Goal: Task Accomplishment & Management: Manage account settings

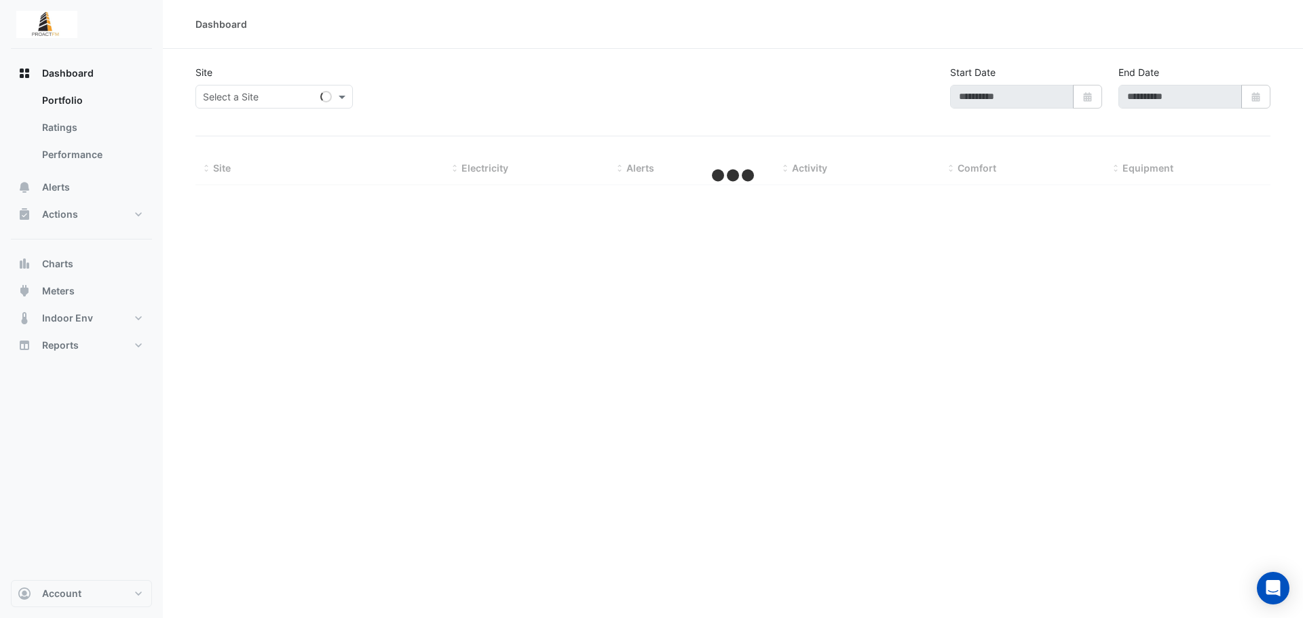
type input "**********"
select select "***"
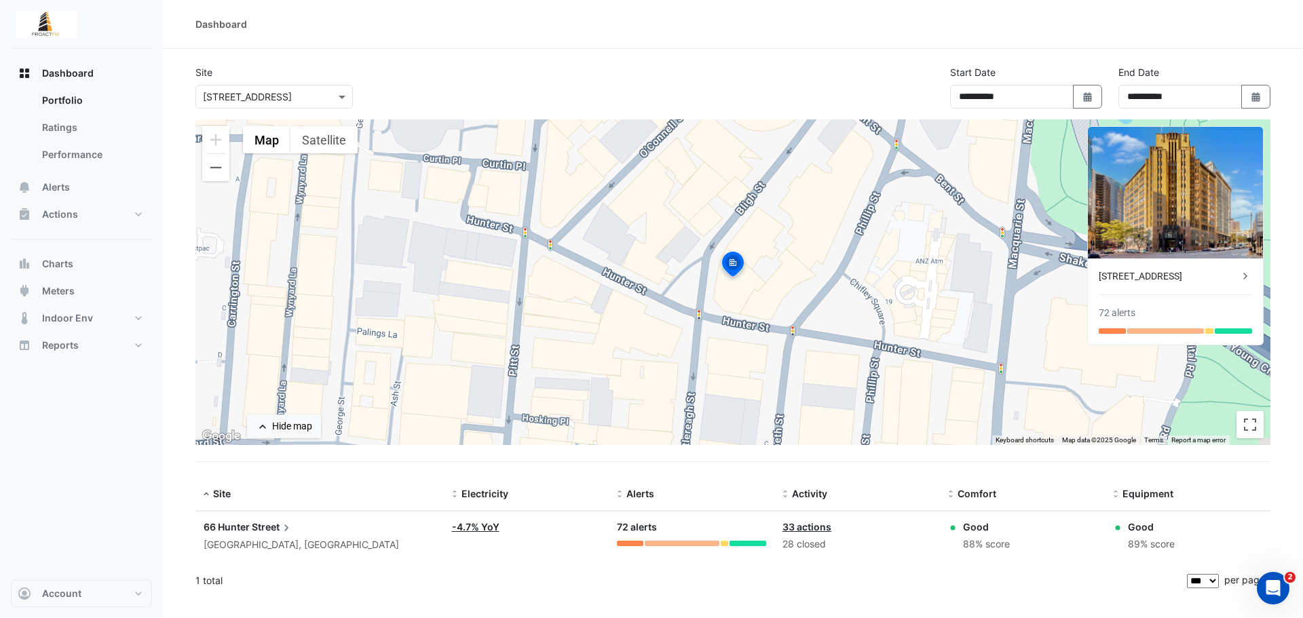
click at [631, 540] on div "Alerts: 72 alerts" at bounding box center [691, 533] width 149 height 26
click at [624, 542] on div at bounding box center [630, 543] width 26 height 5
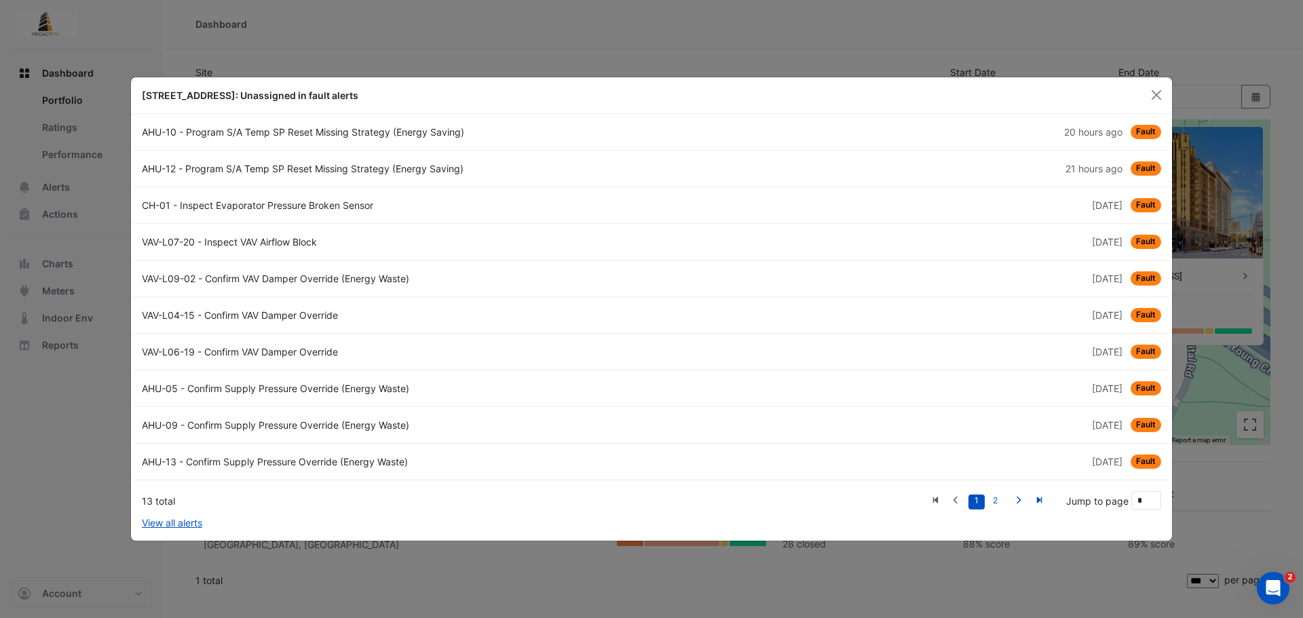
click at [489, 138] on div "AHU-10 - Program S/A Temp SP Reset Missing Strategy (Energy Saving)" at bounding box center [393, 132] width 518 height 14
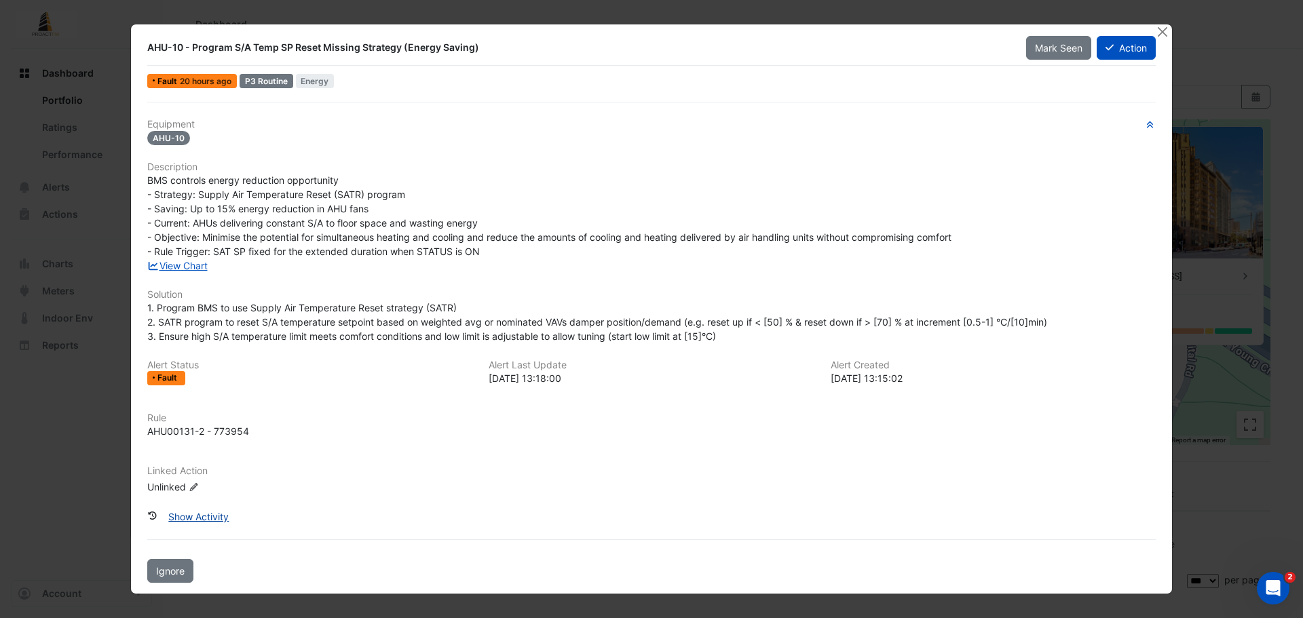
click at [214, 511] on button "Show Activity" at bounding box center [198, 517] width 78 height 24
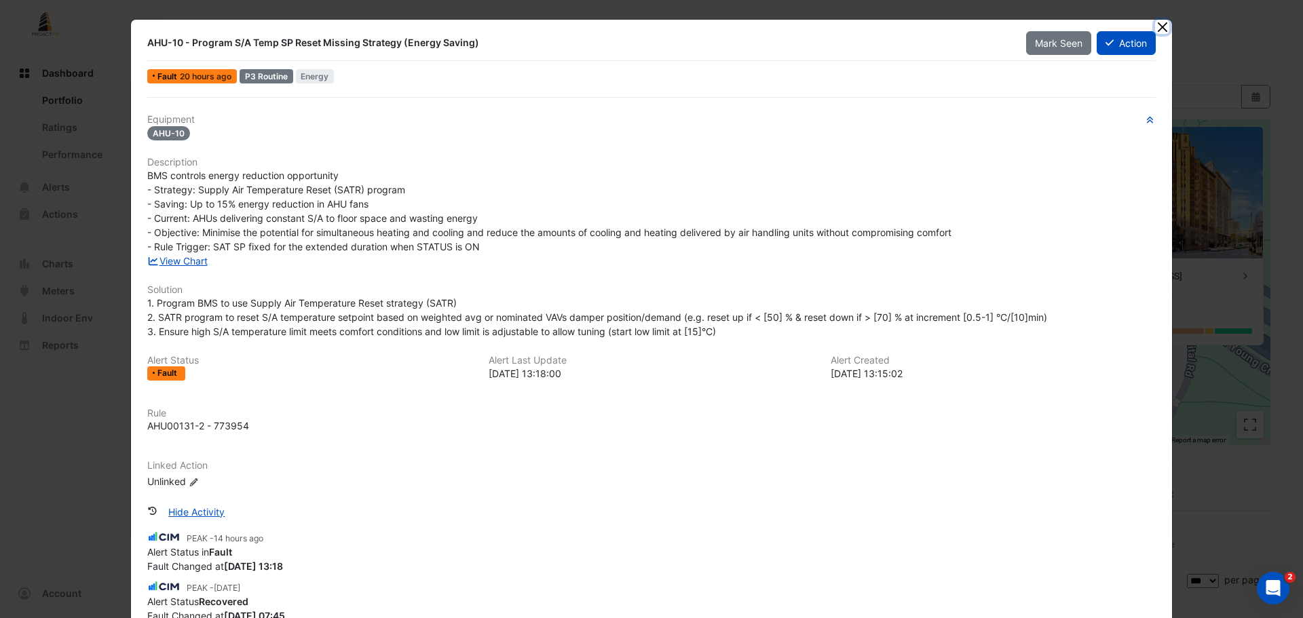
click at [1156, 28] on button "Close" at bounding box center [1162, 27] width 14 height 14
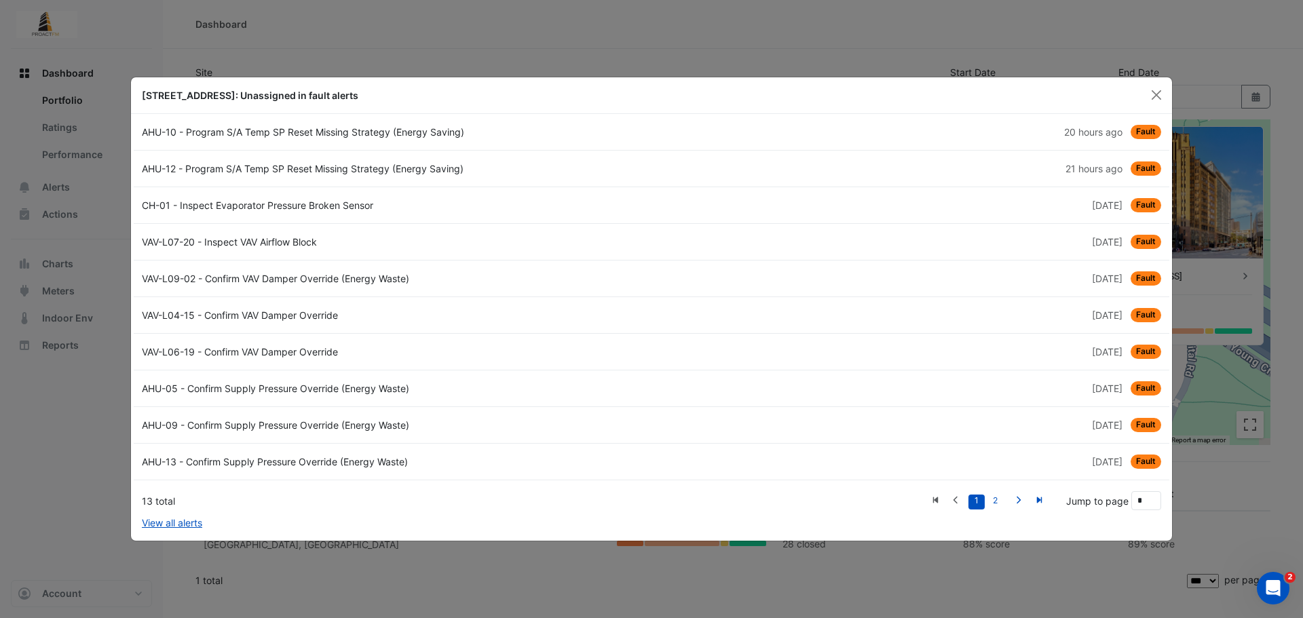
click at [419, 456] on div "AHU-13 - Confirm Supply Pressure Override (Energy Waste)" at bounding box center [393, 462] width 518 height 14
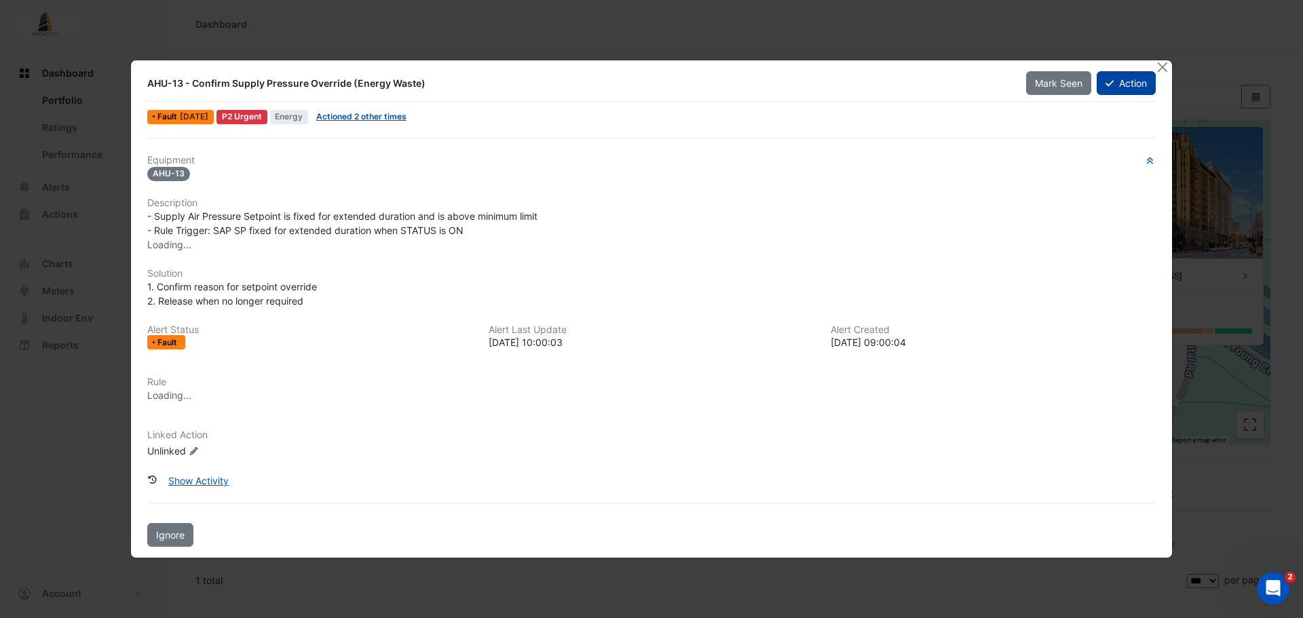
click at [1121, 89] on button "Action" at bounding box center [1126, 83] width 59 height 24
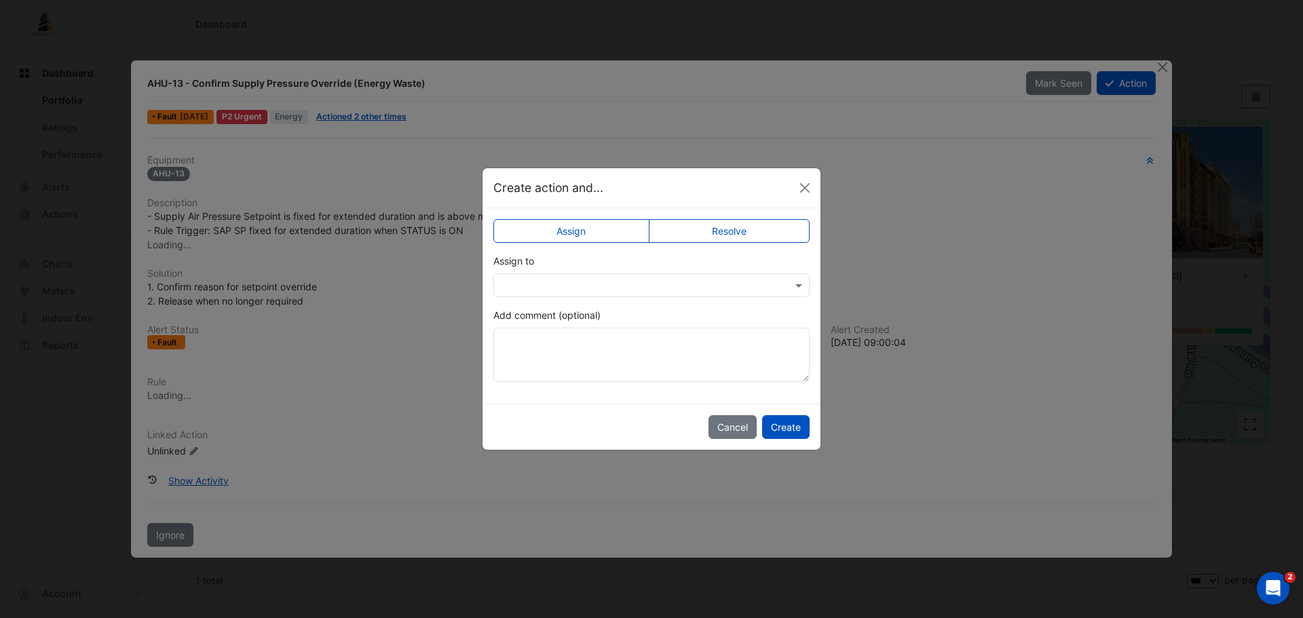
click at [716, 227] on label "Resolve" at bounding box center [730, 231] width 162 height 24
click at [780, 426] on button "Create" at bounding box center [786, 427] width 48 height 24
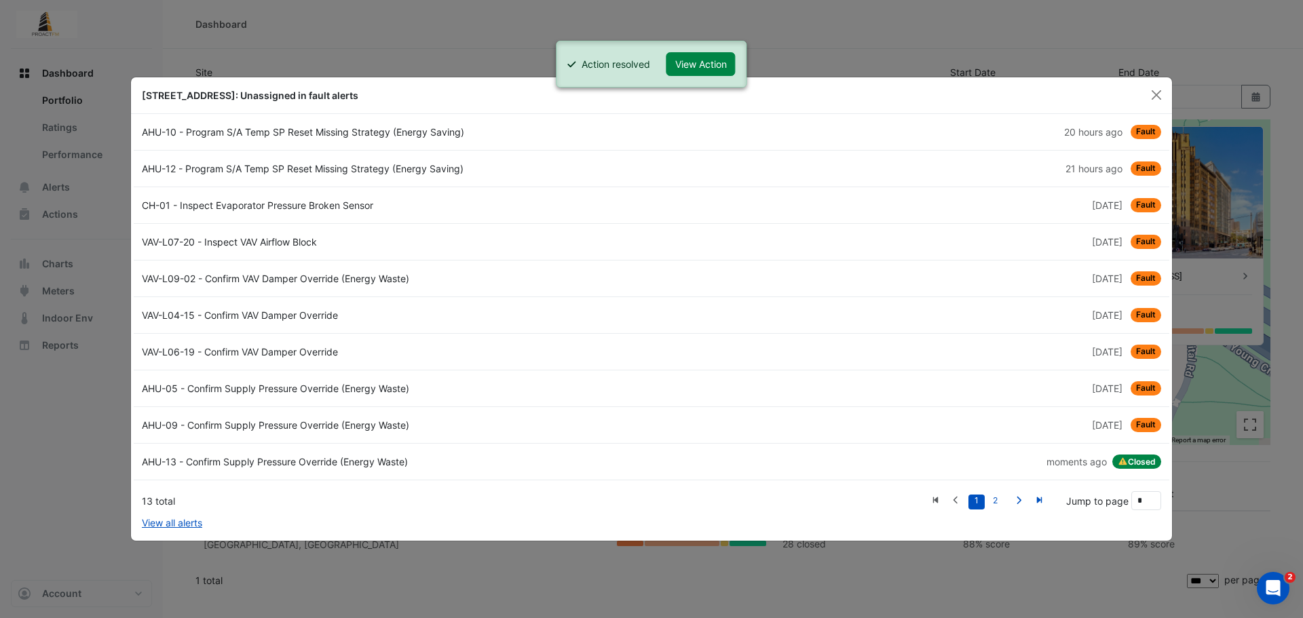
click at [546, 423] on div "AHU-09 - Confirm Supply Pressure Override (Energy Waste)" at bounding box center [393, 425] width 518 height 14
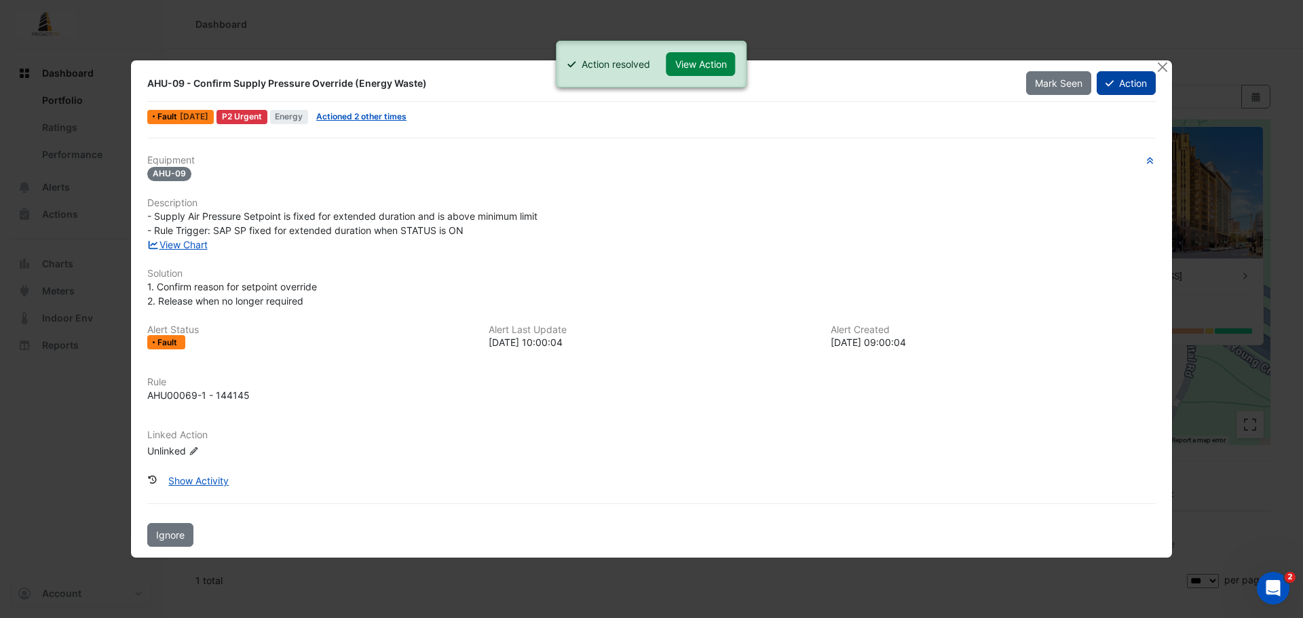
click at [1127, 81] on button "Action" at bounding box center [1126, 83] width 59 height 24
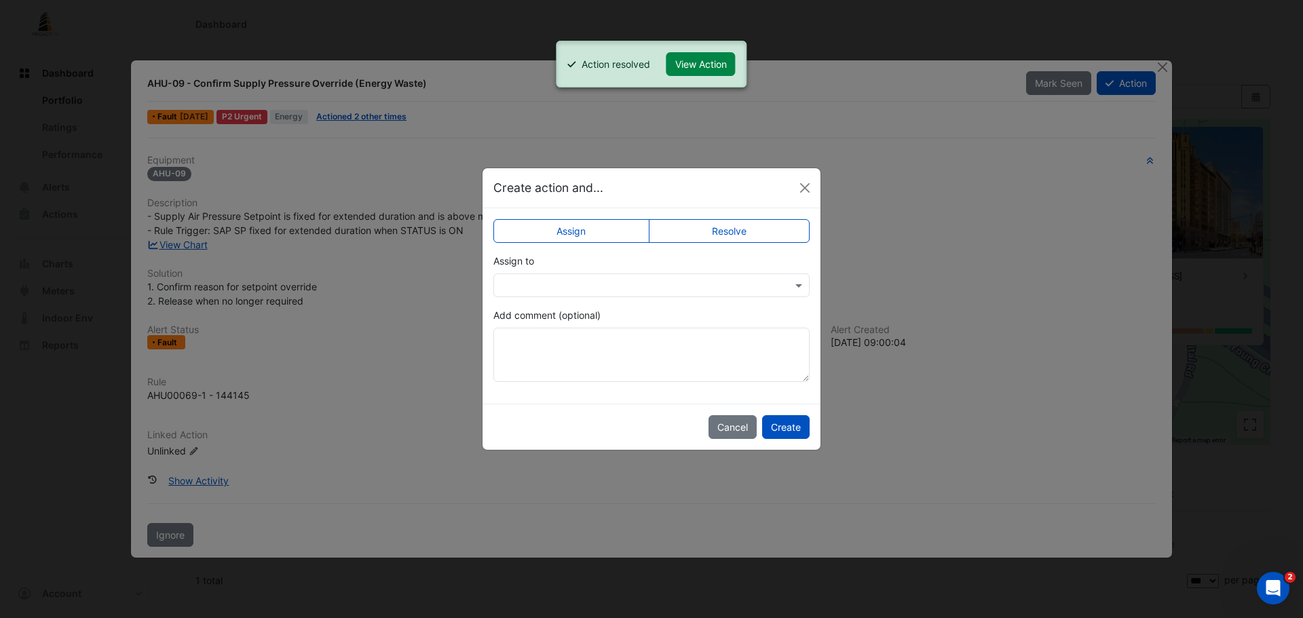
click at [753, 235] on label "Resolve" at bounding box center [730, 231] width 162 height 24
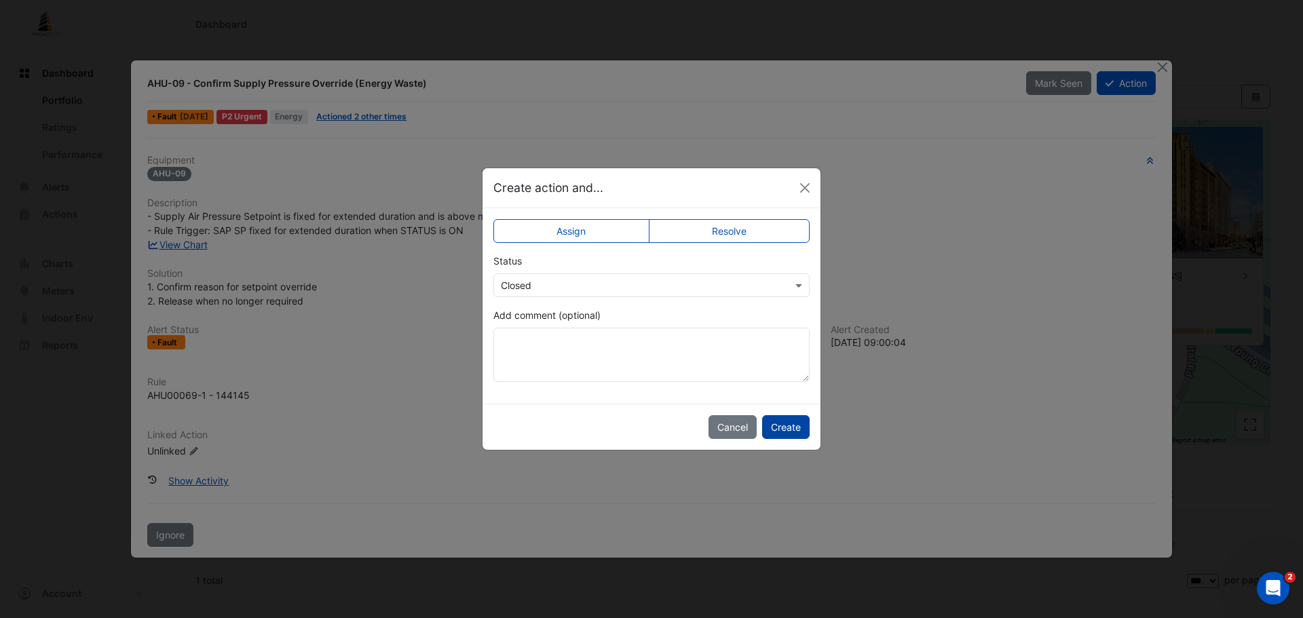
click at [797, 433] on button "Create" at bounding box center [786, 427] width 48 height 24
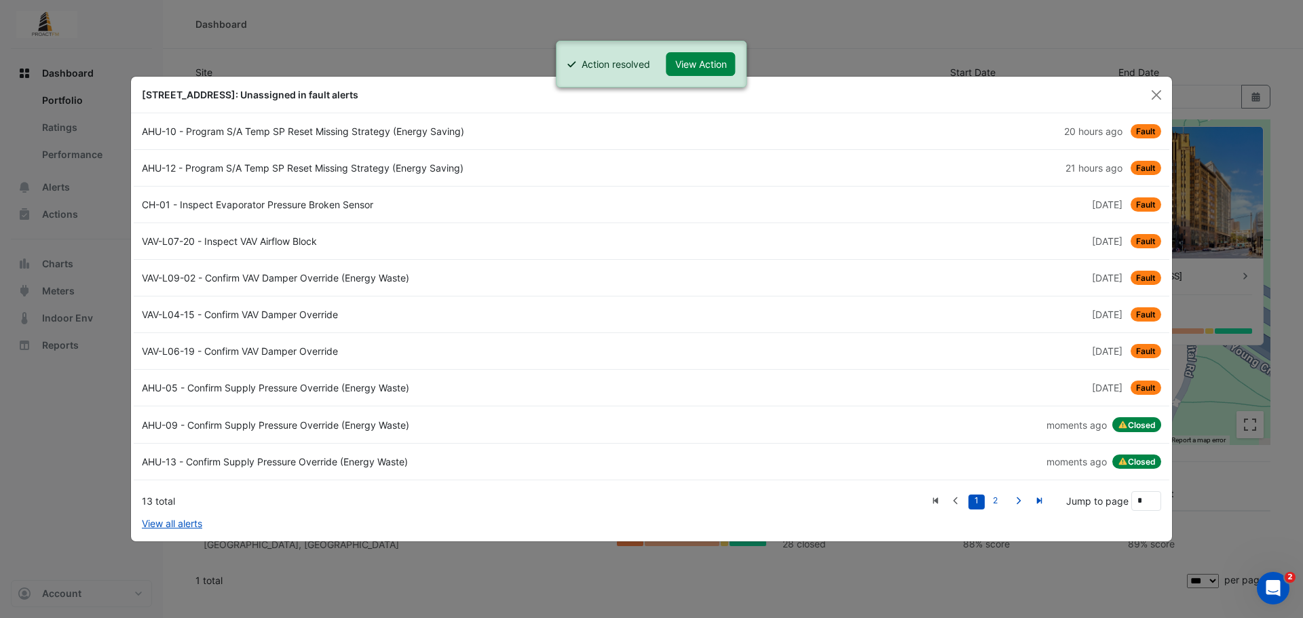
click at [599, 383] on div "AHU-05 - Confirm Supply Pressure Override (Energy Waste)" at bounding box center [393, 388] width 518 height 14
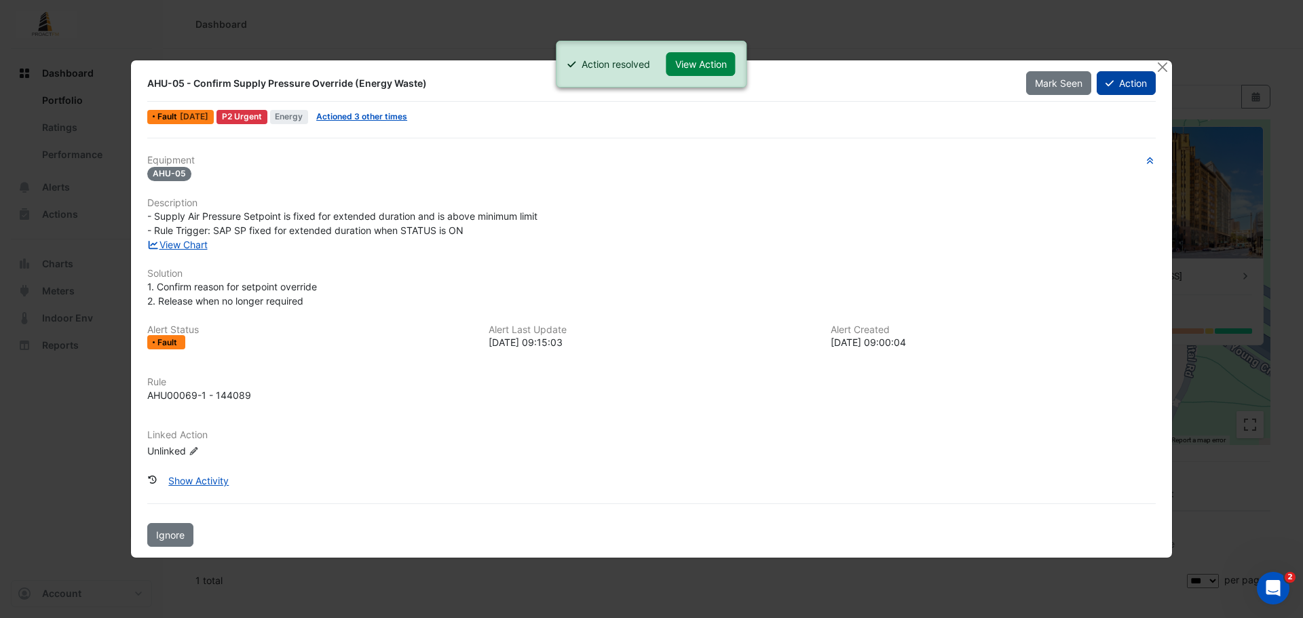
click at [1135, 77] on button "Action" at bounding box center [1126, 83] width 59 height 24
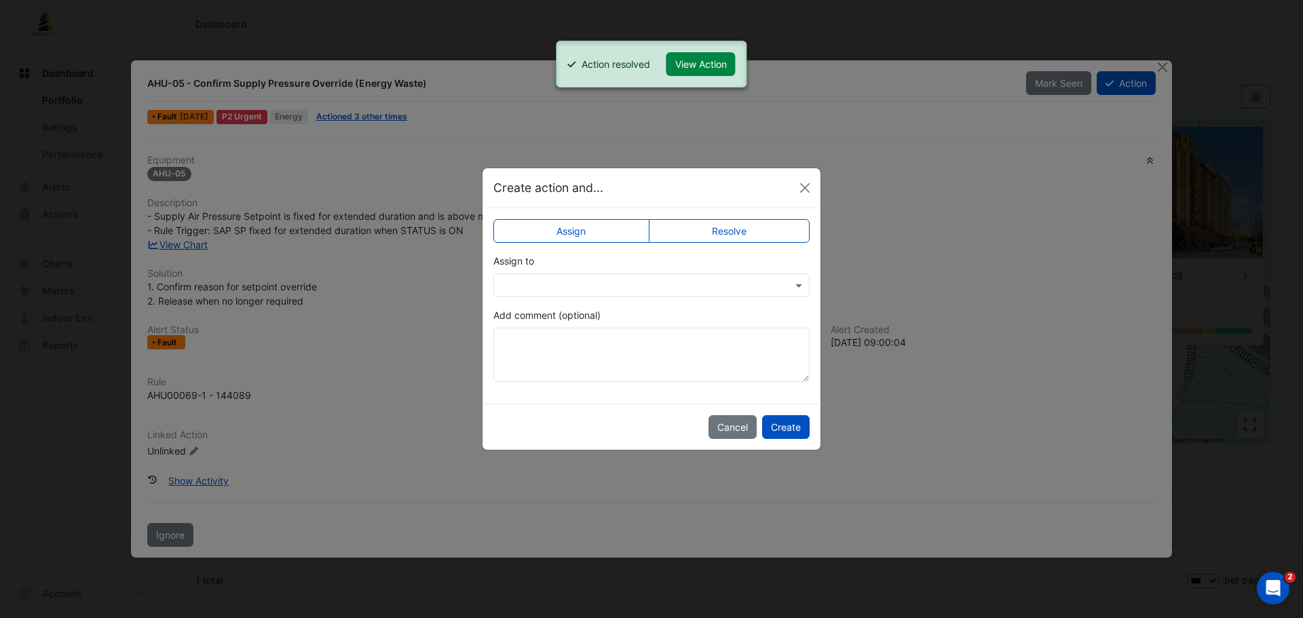
click at [729, 232] on label "Resolve" at bounding box center [730, 231] width 162 height 24
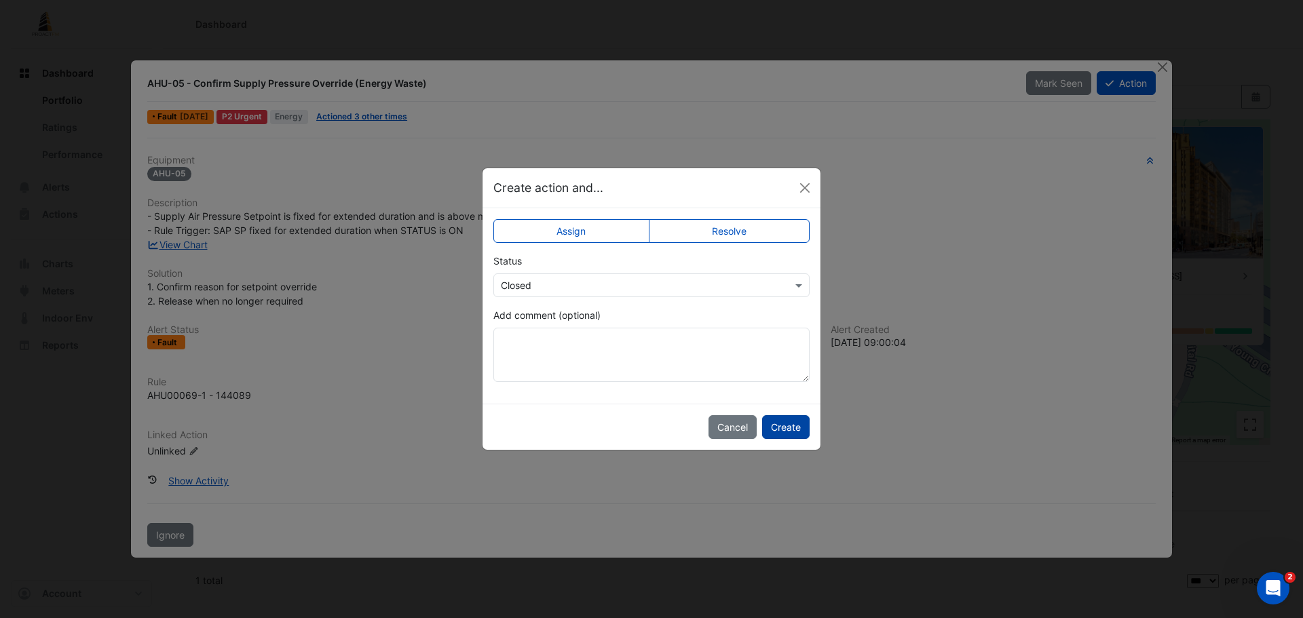
click at [787, 426] on button "Create" at bounding box center [786, 427] width 48 height 24
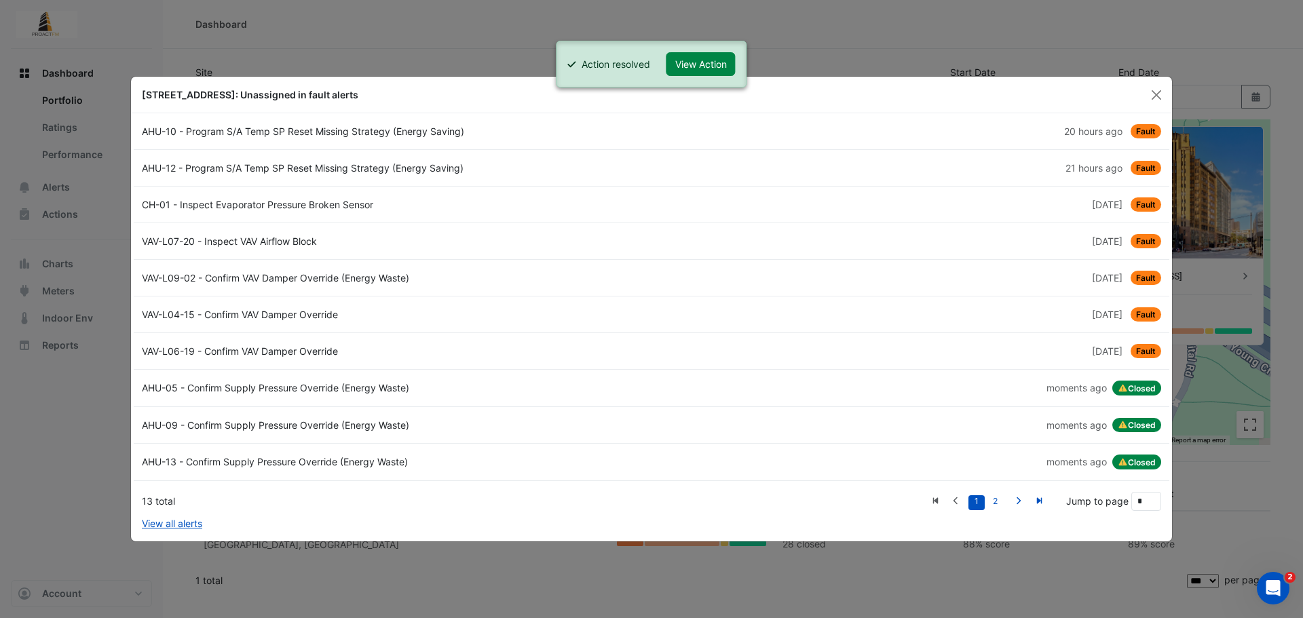
click at [441, 355] on div "VAV-L06-19 - Confirm VAV Damper Override" at bounding box center [393, 351] width 518 height 14
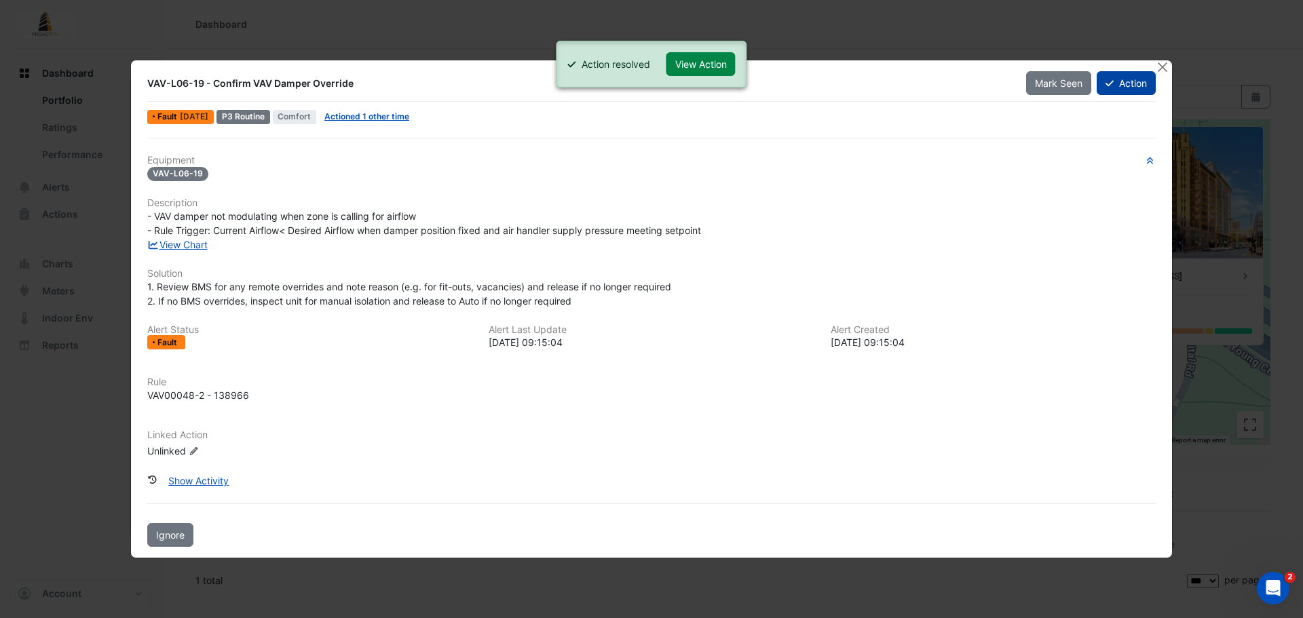
click at [1145, 86] on button "Action" at bounding box center [1126, 83] width 59 height 24
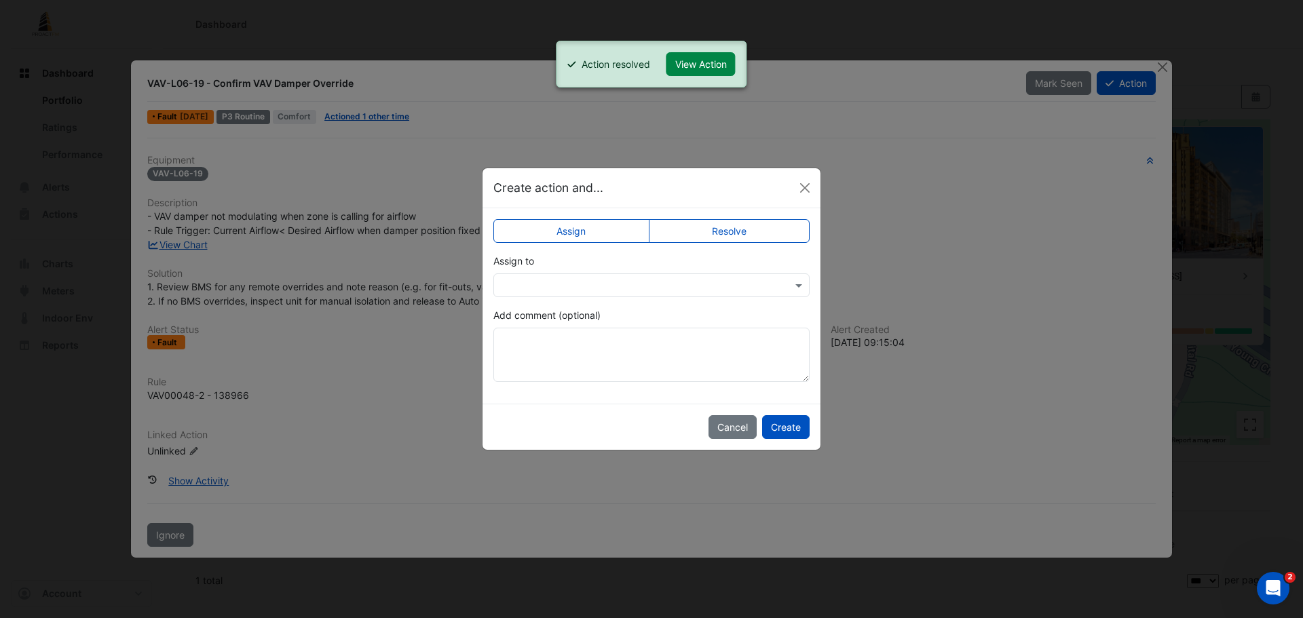
click at [709, 230] on label "Resolve" at bounding box center [730, 231] width 162 height 24
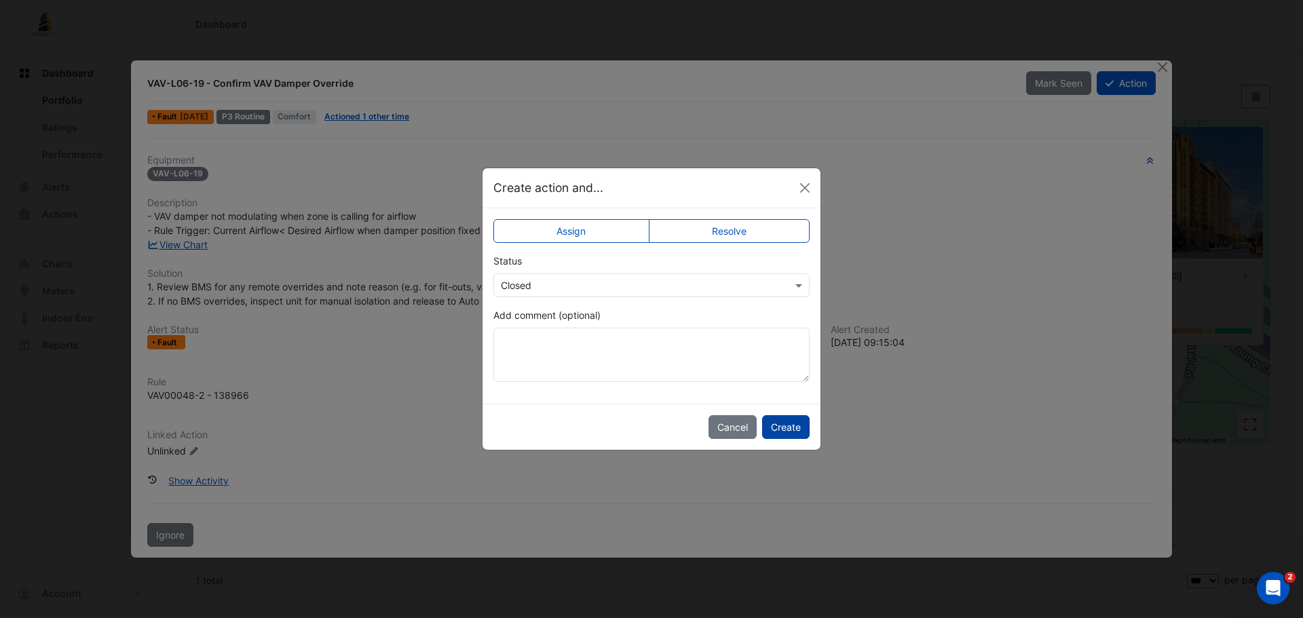
click at [783, 417] on button "Create" at bounding box center [786, 427] width 48 height 24
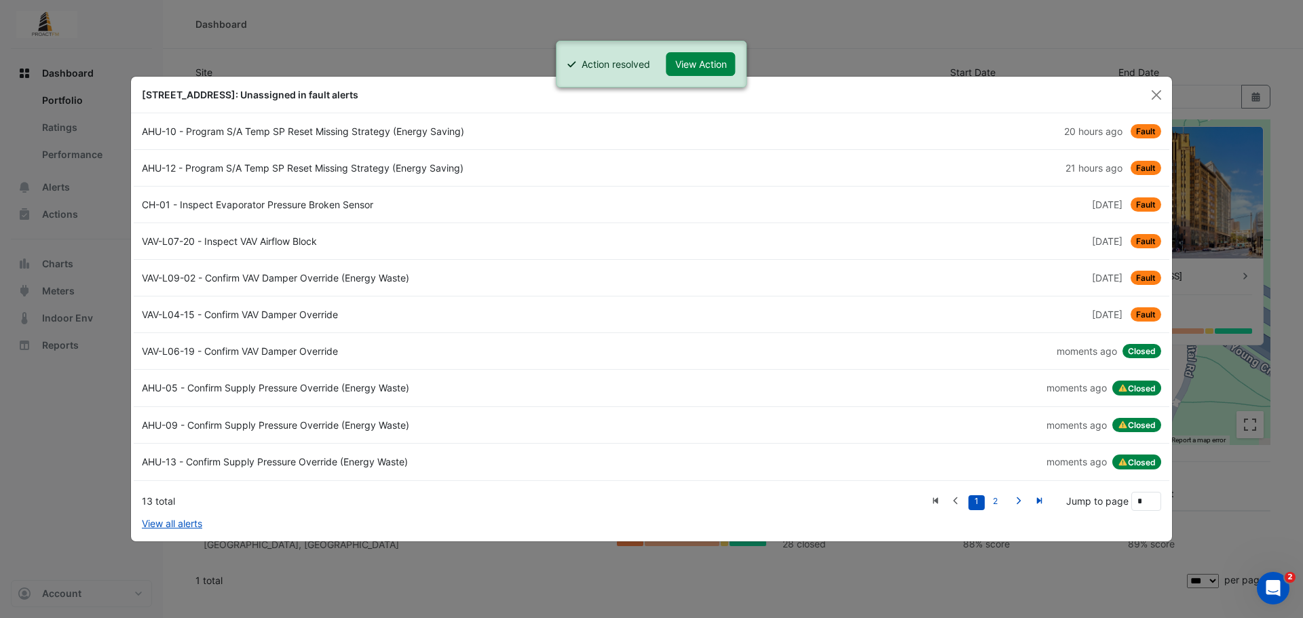
click at [671, 313] on div "[DATE] Fault" at bounding box center [911, 314] width 518 height 14
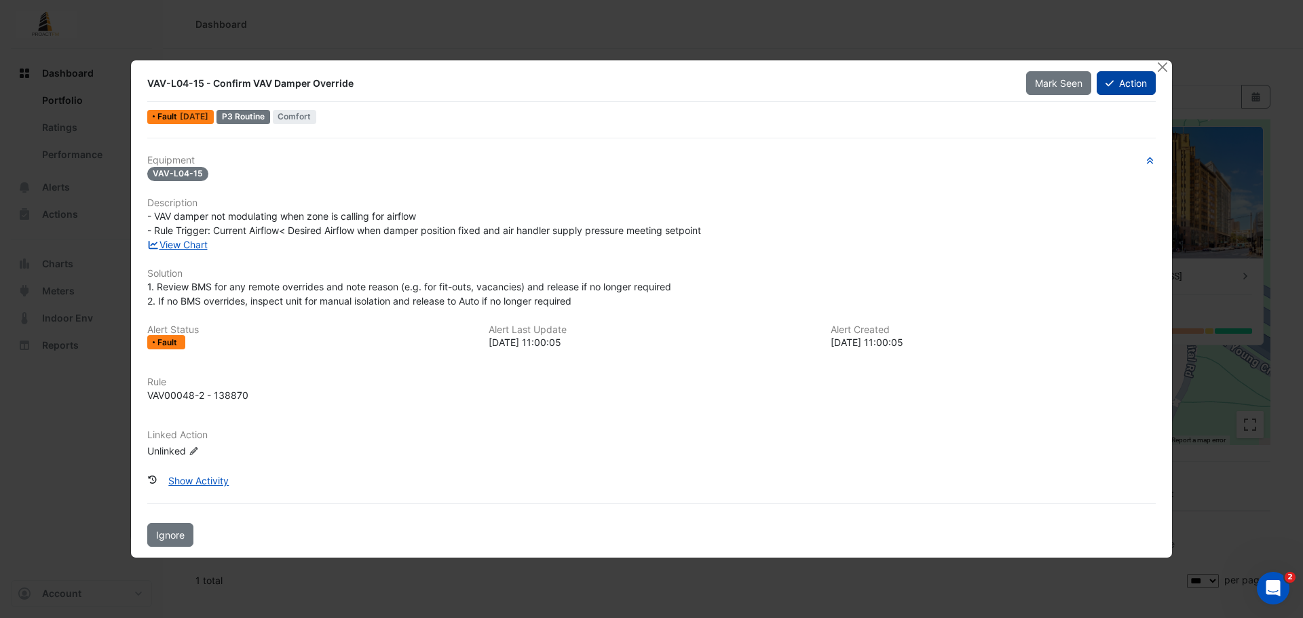
click at [1143, 75] on button "Action" at bounding box center [1126, 83] width 59 height 24
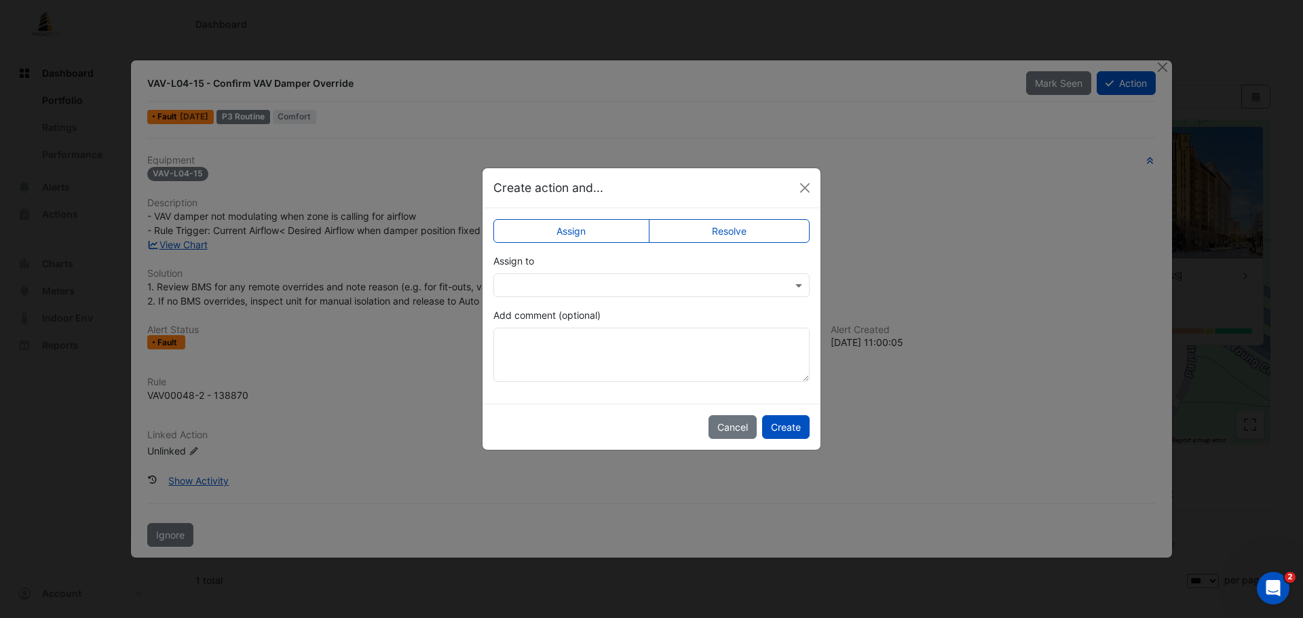
click at [772, 225] on label "Resolve" at bounding box center [730, 231] width 162 height 24
click at [793, 423] on button "Create" at bounding box center [786, 427] width 48 height 24
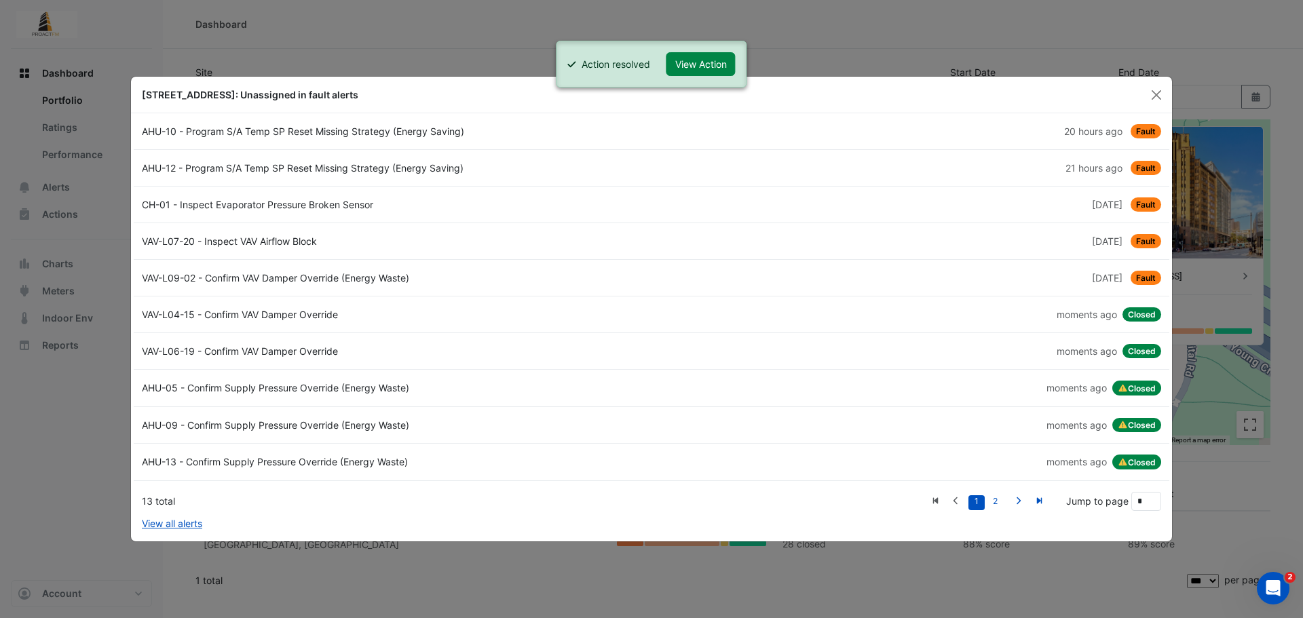
click at [641, 277] on div "VAV-L09-02 - Confirm VAV Damper Override (Energy Waste)" at bounding box center [393, 278] width 518 height 14
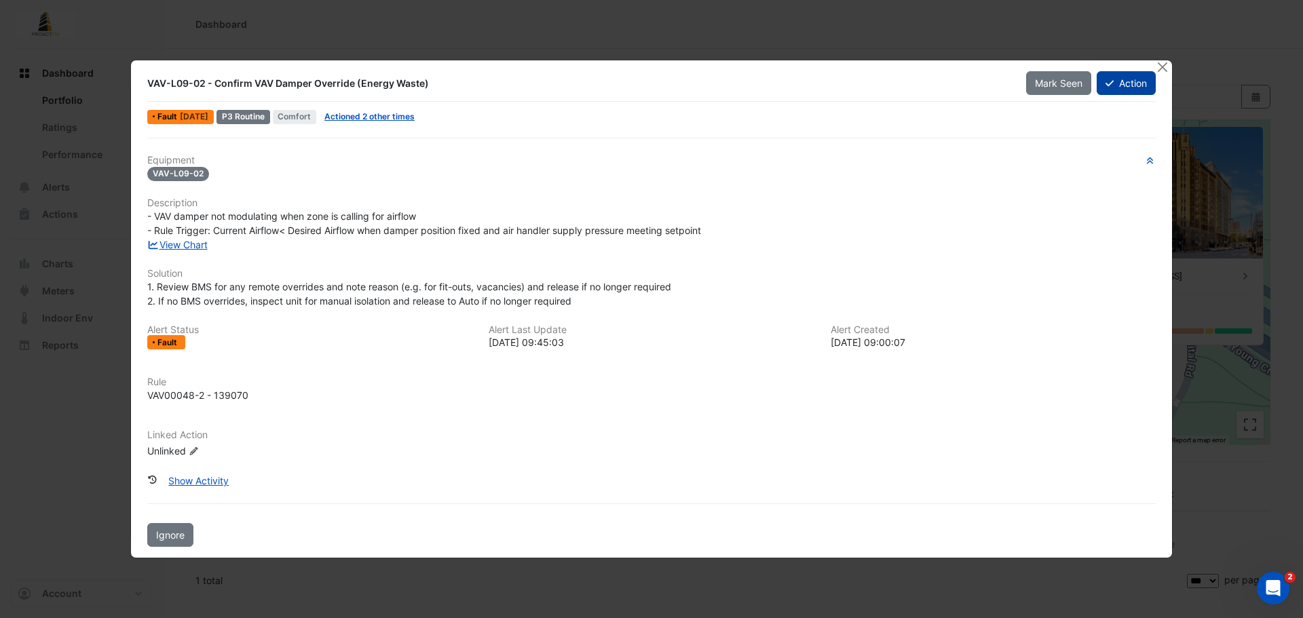
click at [1131, 77] on button "Action" at bounding box center [1126, 83] width 59 height 24
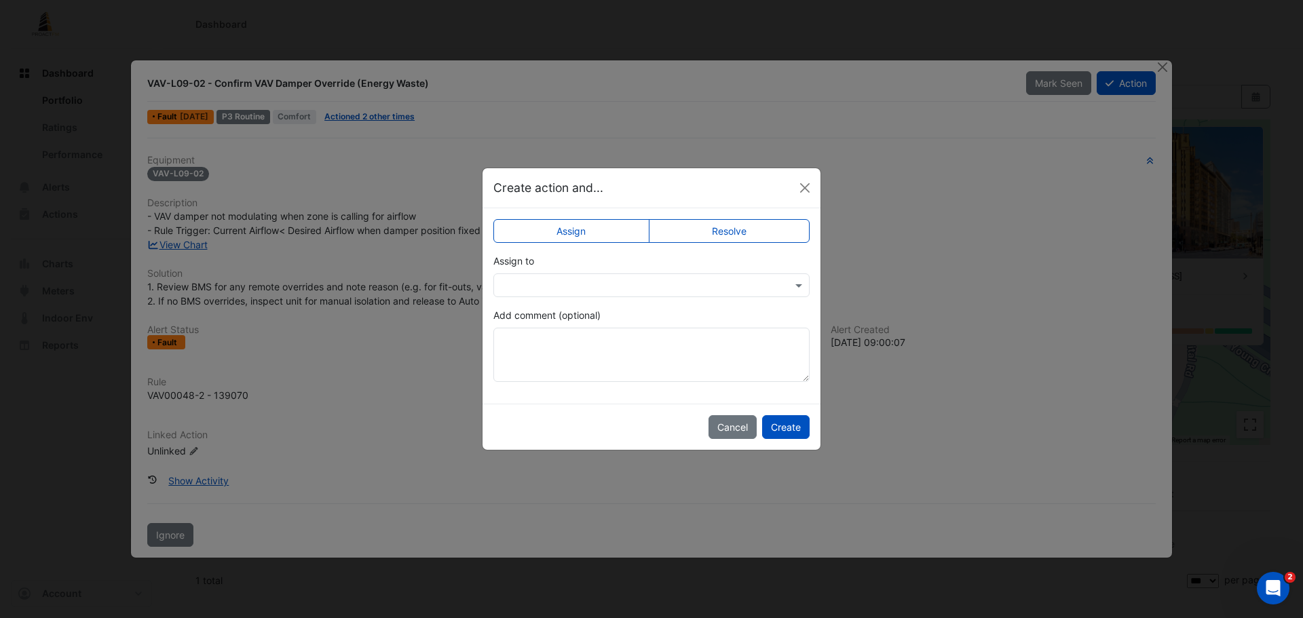
click at [706, 227] on label "Resolve" at bounding box center [730, 231] width 162 height 24
click at [786, 430] on button "Create" at bounding box center [786, 427] width 48 height 24
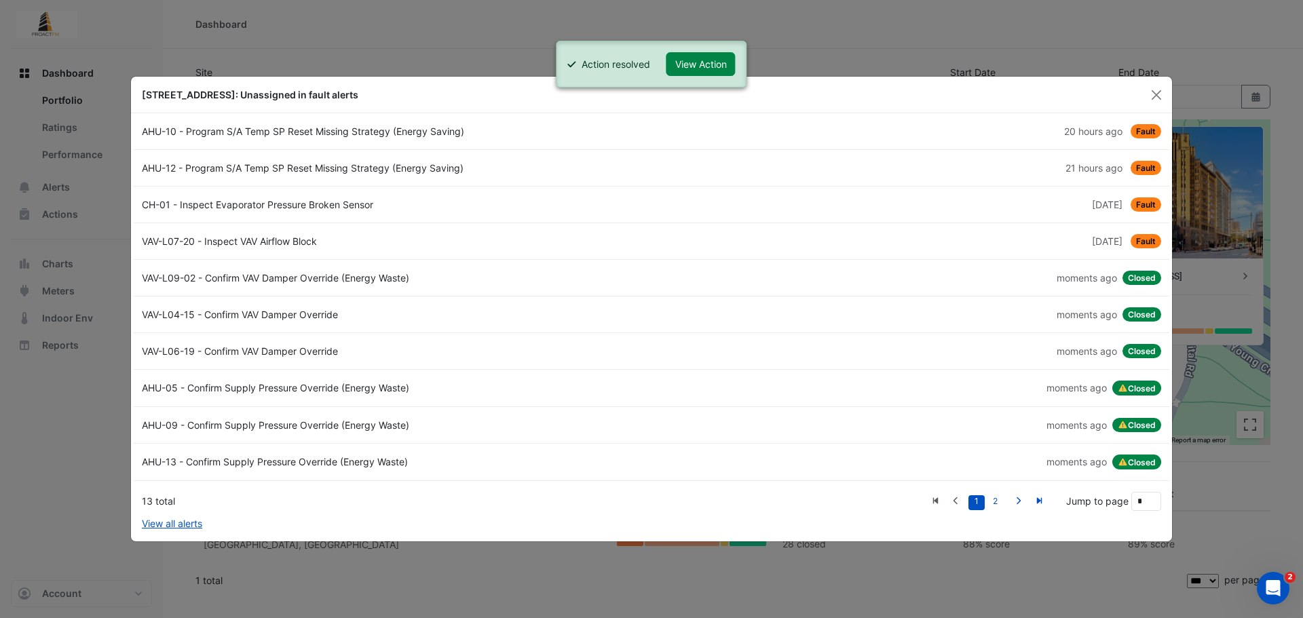
click at [573, 206] on div "CH-01 - Inspect Evaporator Pressure Broken Sensor" at bounding box center [393, 204] width 518 height 14
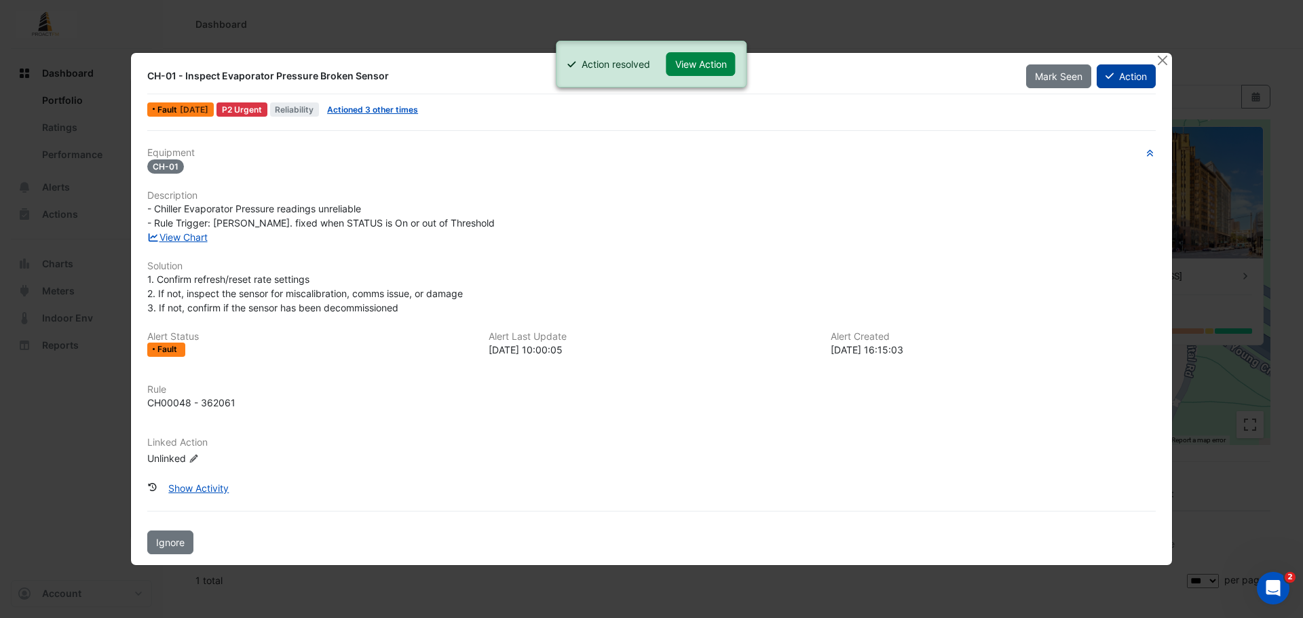
click at [1129, 71] on button "Action" at bounding box center [1126, 76] width 59 height 24
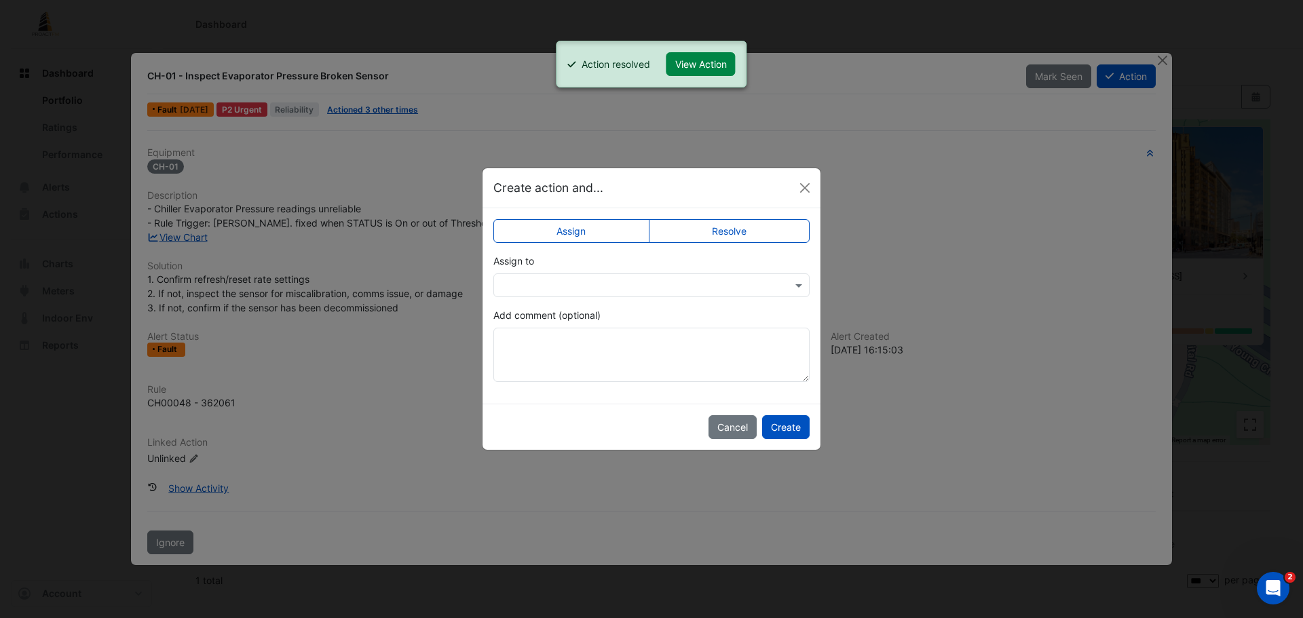
drag, startPoint x: 768, startPoint y: 223, endPoint x: 766, endPoint y: 238, distance: 15.1
click at [767, 223] on label "Resolve" at bounding box center [730, 231] width 162 height 24
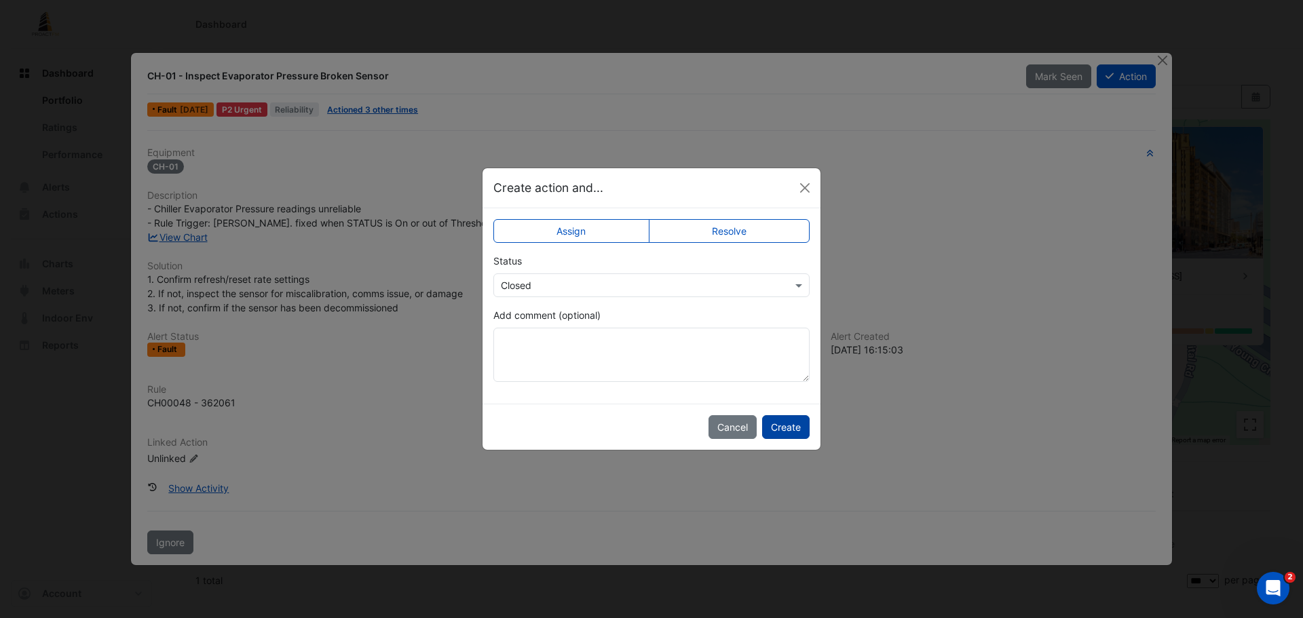
click at [784, 424] on button "Create" at bounding box center [786, 427] width 48 height 24
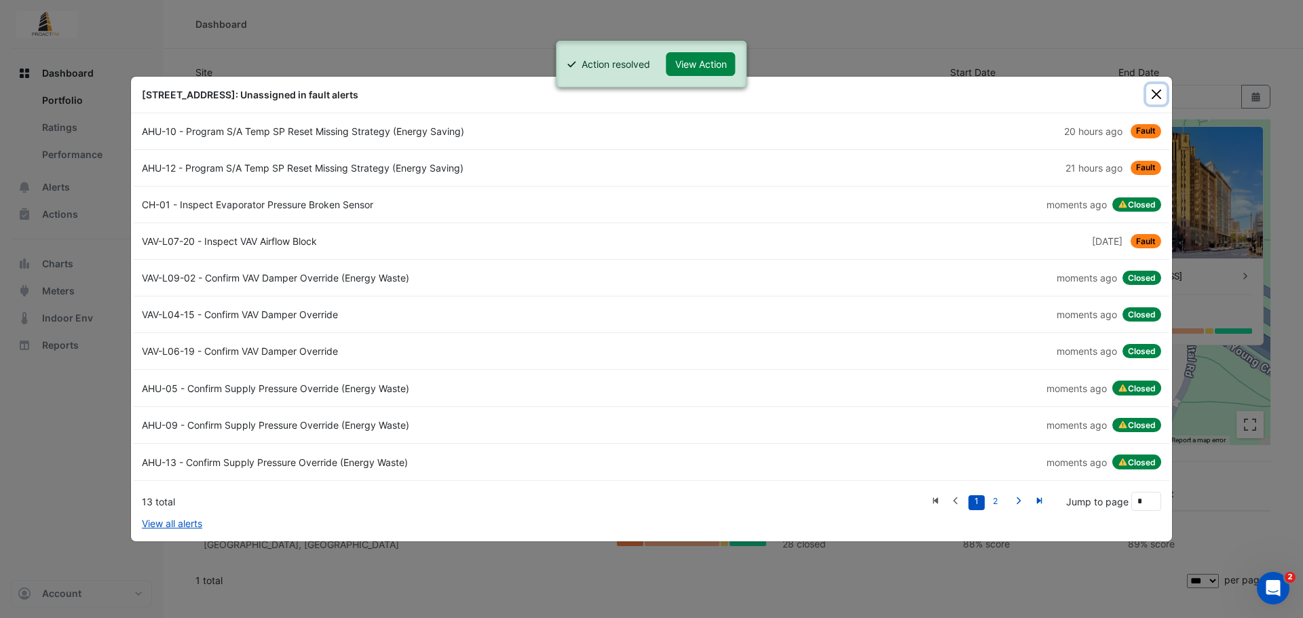
click at [1159, 89] on button "Close" at bounding box center [1156, 94] width 20 height 20
